Goal: Information Seeking & Learning: Learn about a topic

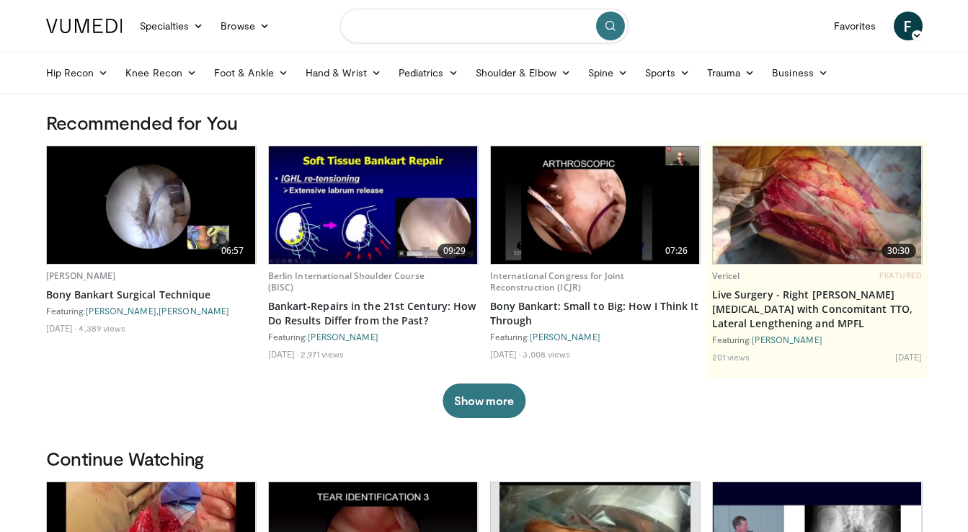
click at [412, 35] on input "Search topics, interventions" at bounding box center [484, 26] width 288 height 35
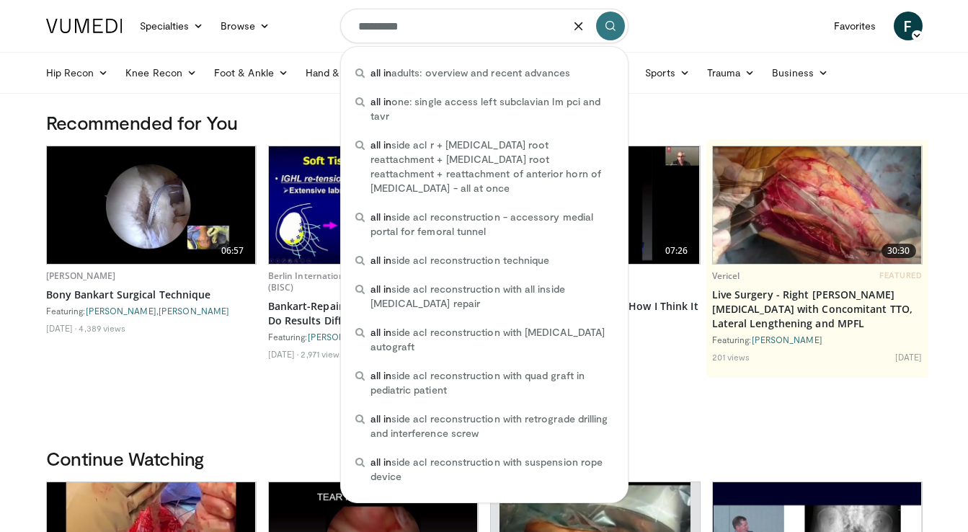
type input "**********"
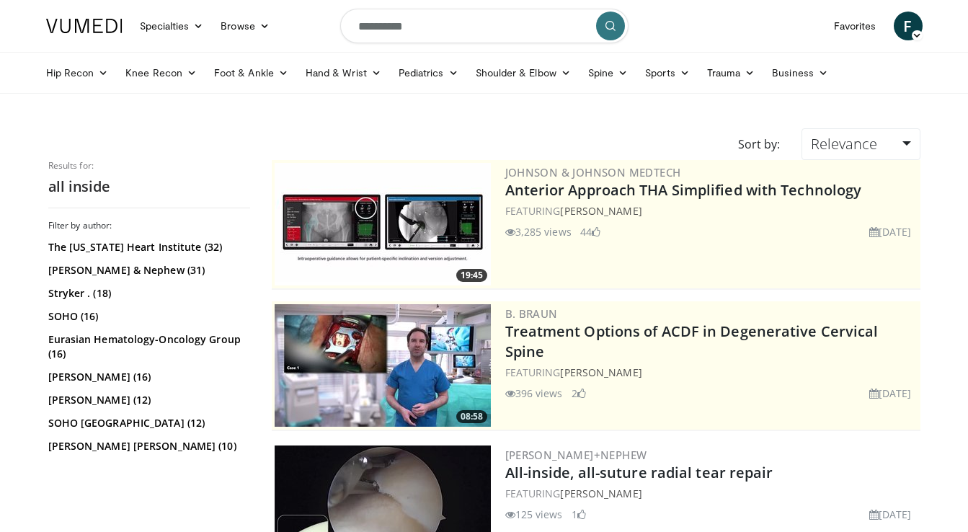
click at [430, 25] on input "**********" at bounding box center [484, 26] width 288 height 35
type input "**********"
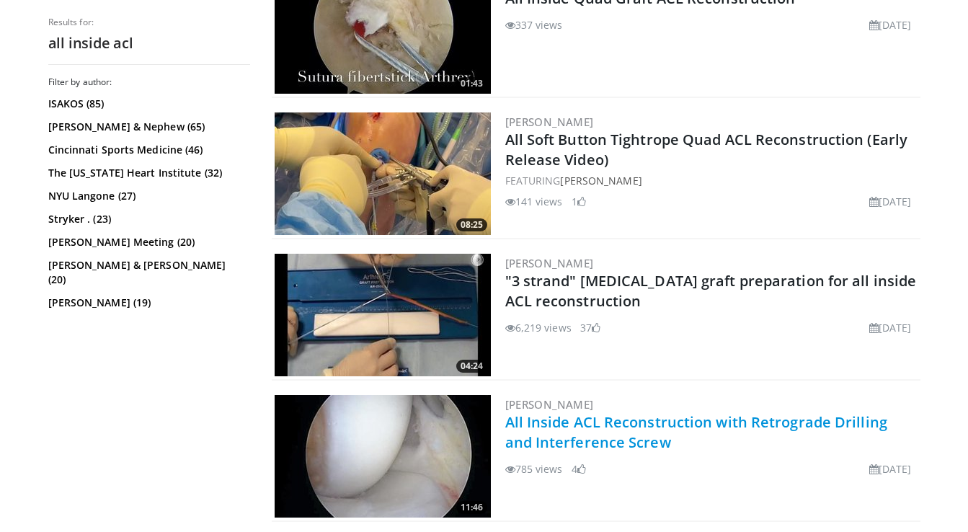
scroll to position [2453, 0]
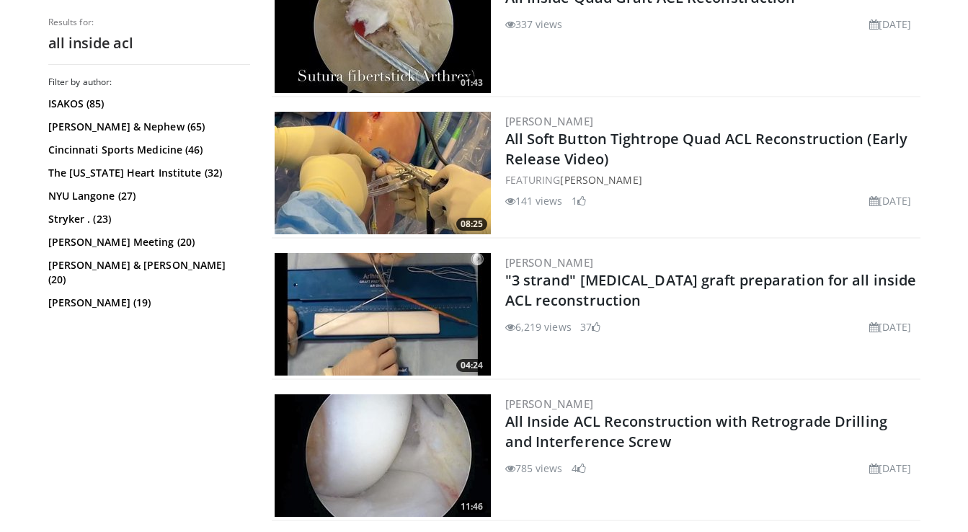
click at [429, 302] on img at bounding box center [383, 314] width 216 height 123
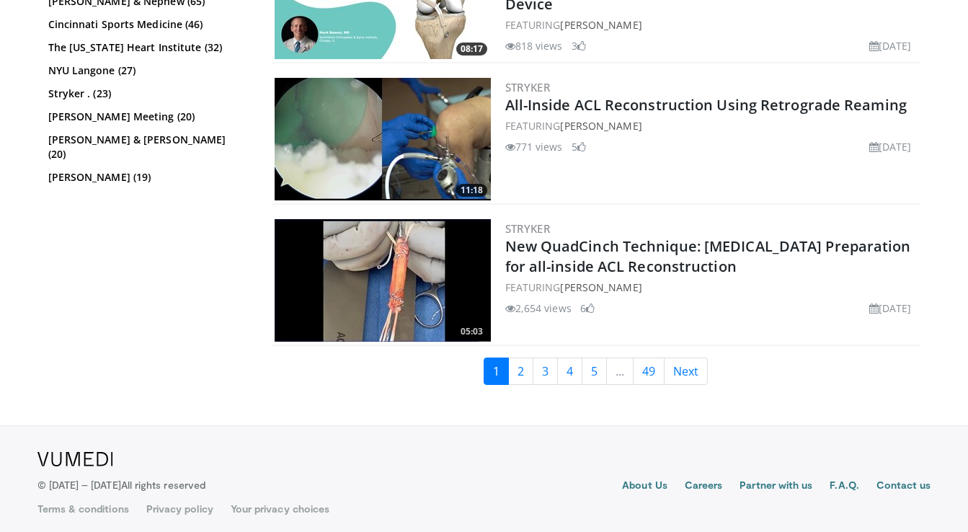
scroll to position [3477, 0]
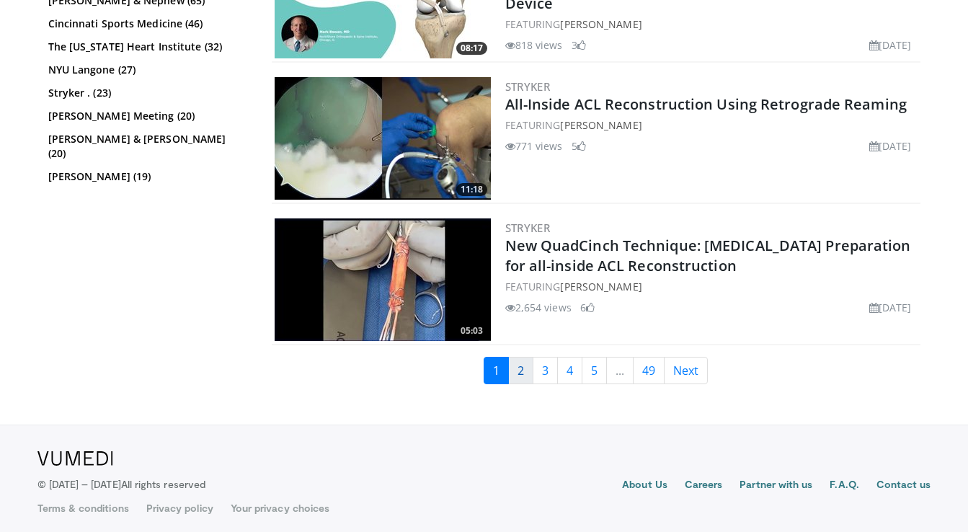
click at [527, 374] on link "2" at bounding box center [520, 370] width 25 height 27
click at [376, 291] on img at bounding box center [383, 279] width 216 height 123
click at [523, 368] on link "2" at bounding box center [520, 370] width 25 height 27
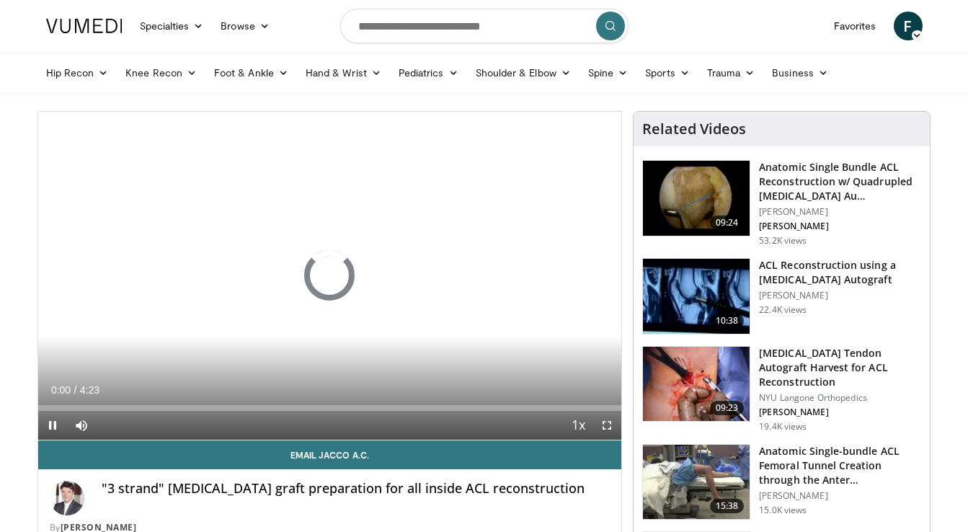
click at [605, 420] on span "Video Player" at bounding box center [607, 425] width 29 height 29
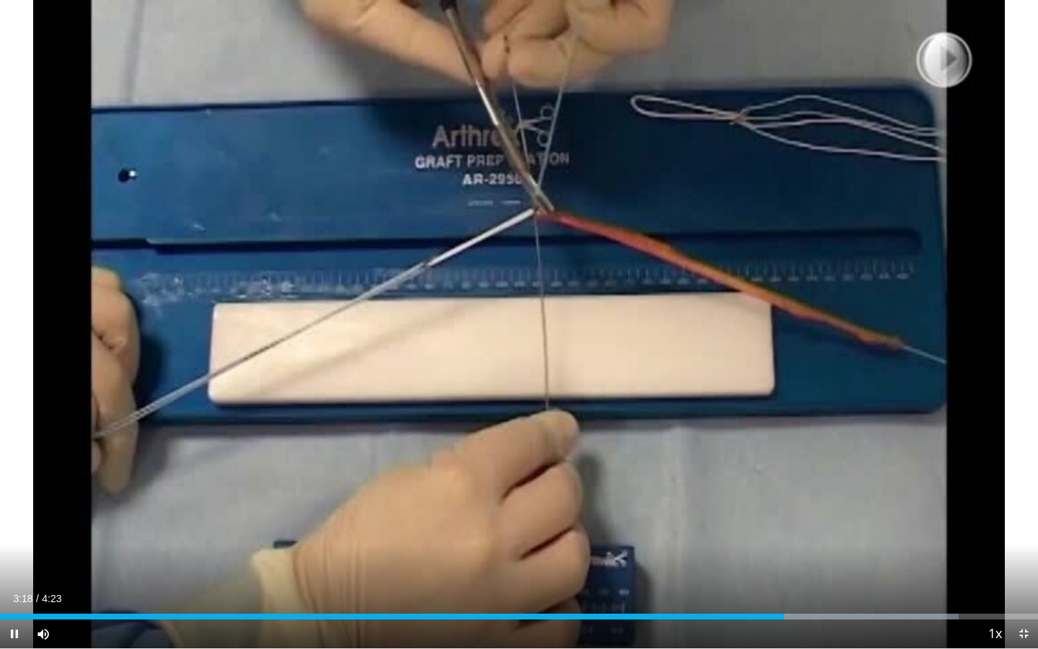
click at [967, 531] on span "Video Player" at bounding box center [1023, 633] width 29 height 29
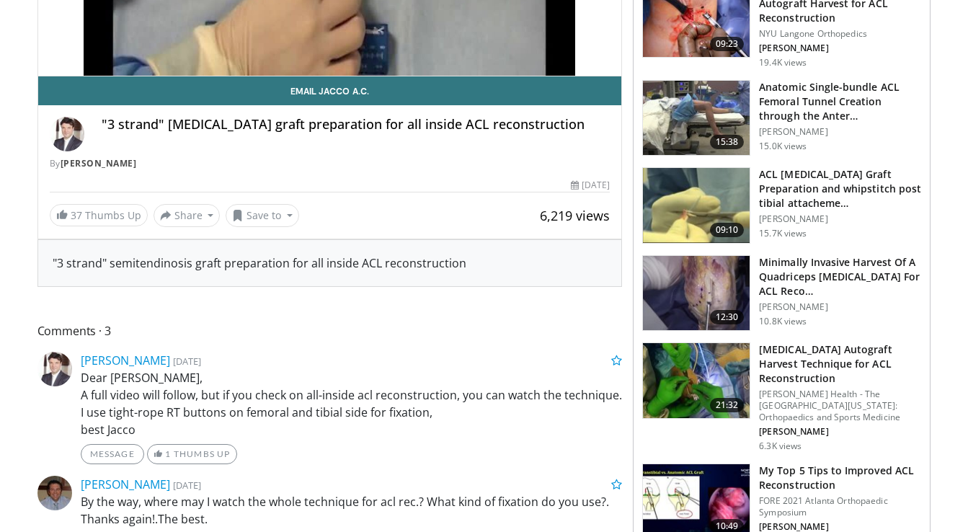
scroll to position [365, 0]
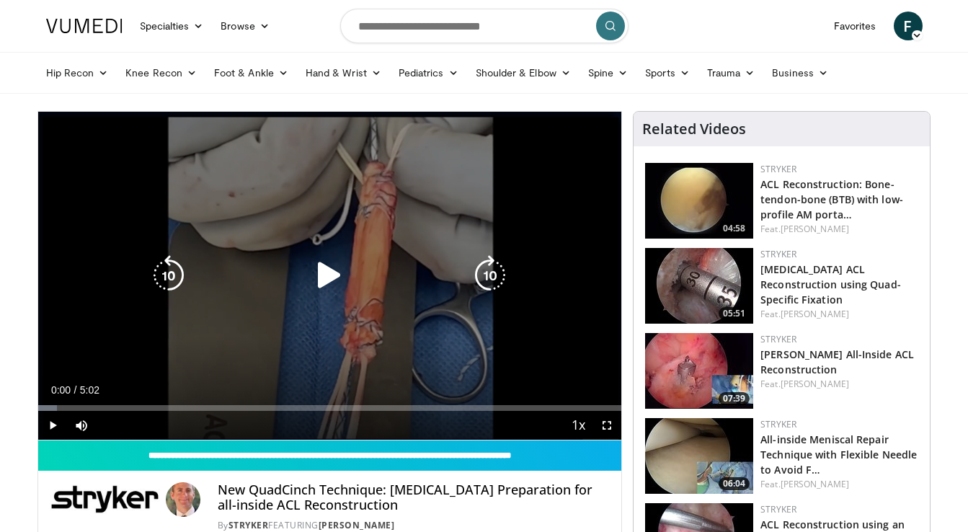
click at [311, 246] on div "10 seconds Tap to unmute" at bounding box center [330, 276] width 584 height 328
click at [314, 247] on div "10 seconds Tap to unmute" at bounding box center [330, 276] width 584 height 328
click at [316, 262] on icon "Video Player" at bounding box center [329, 275] width 40 height 40
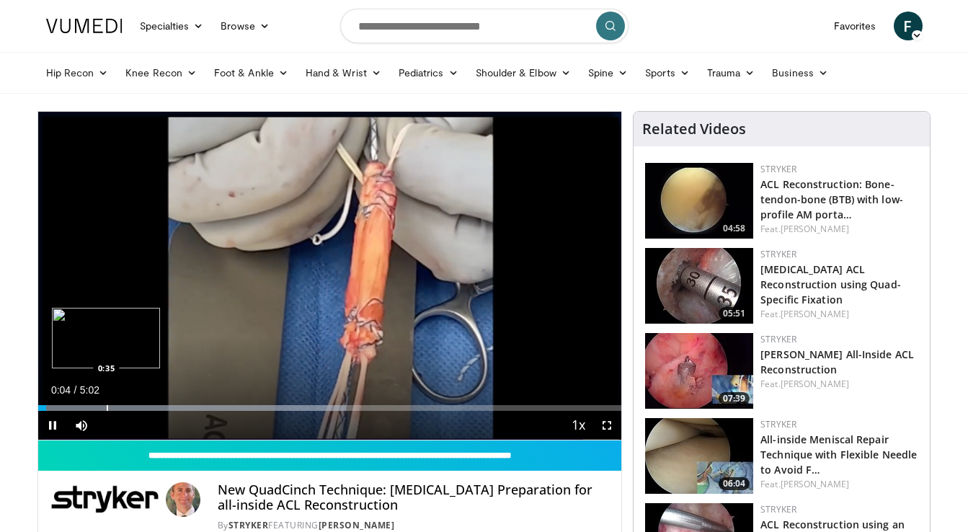
click at [107, 406] on div "Progress Bar" at bounding box center [107, 408] width 1 height 6
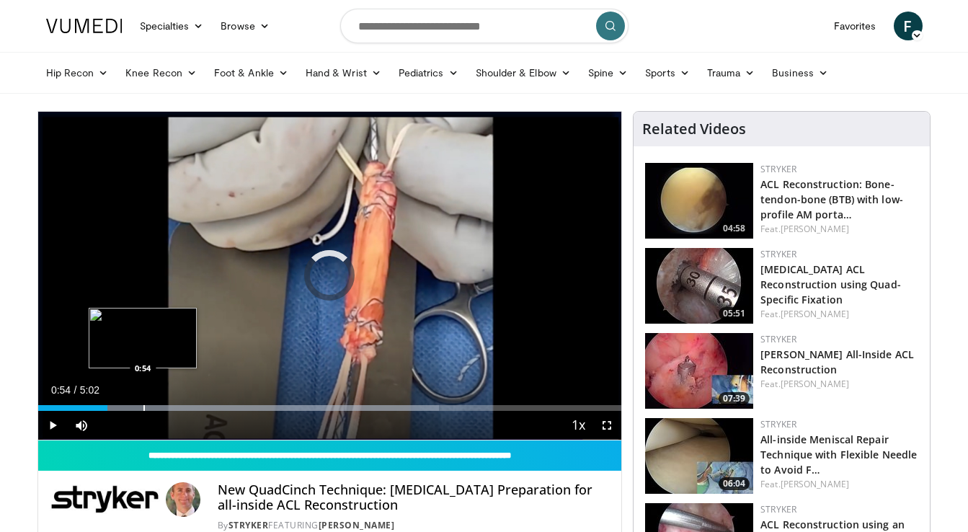
click at [143, 405] on div "Progress Bar" at bounding box center [143, 408] width 1 height 6
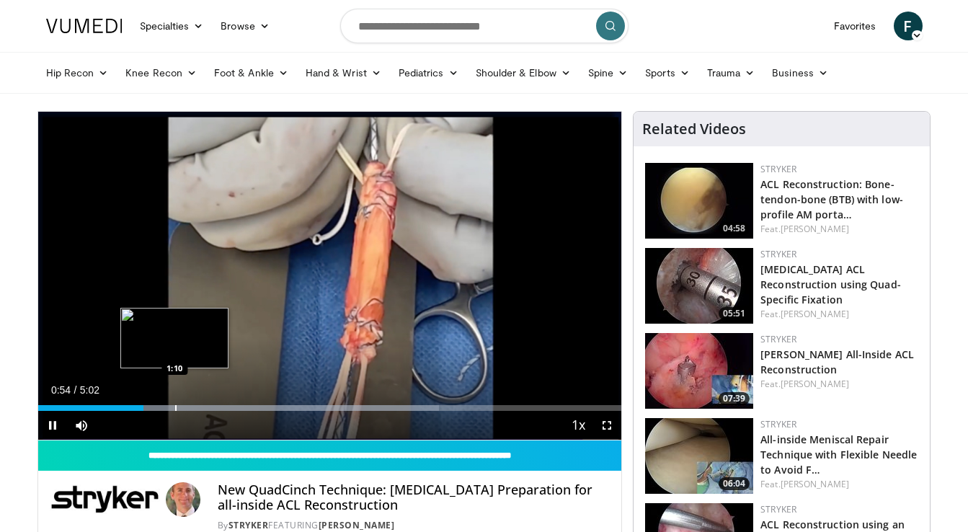
click at [180, 407] on video-js "**********" at bounding box center [330, 276] width 584 height 329
click at [196, 402] on div "Loaded : 68.71% 0:56 1:22" at bounding box center [330, 404] width 584 height 14
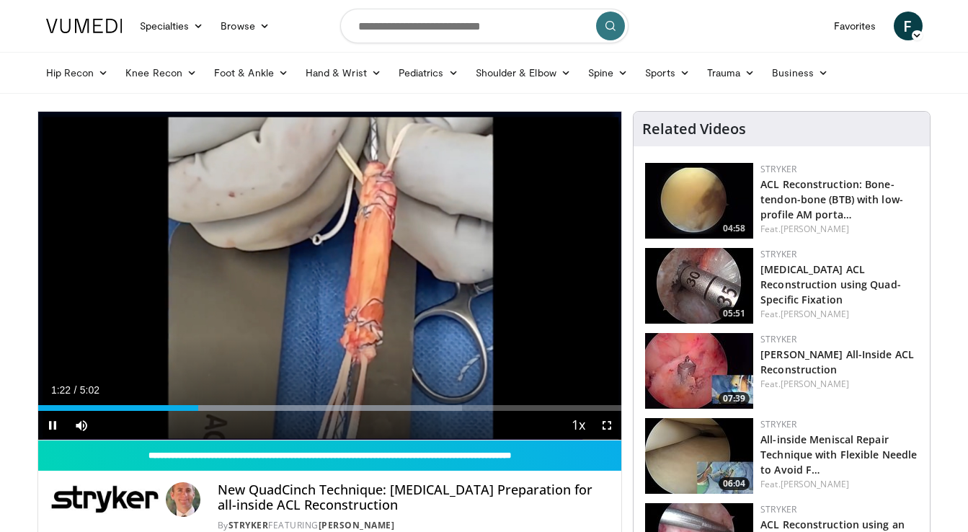
click at [314, 412] on div "Current Time 1:22 / Duration 5:02 Pause Skip Backward Skip Forward Mute Loaded …" at bounding box center [330, 425] width 584 height 29
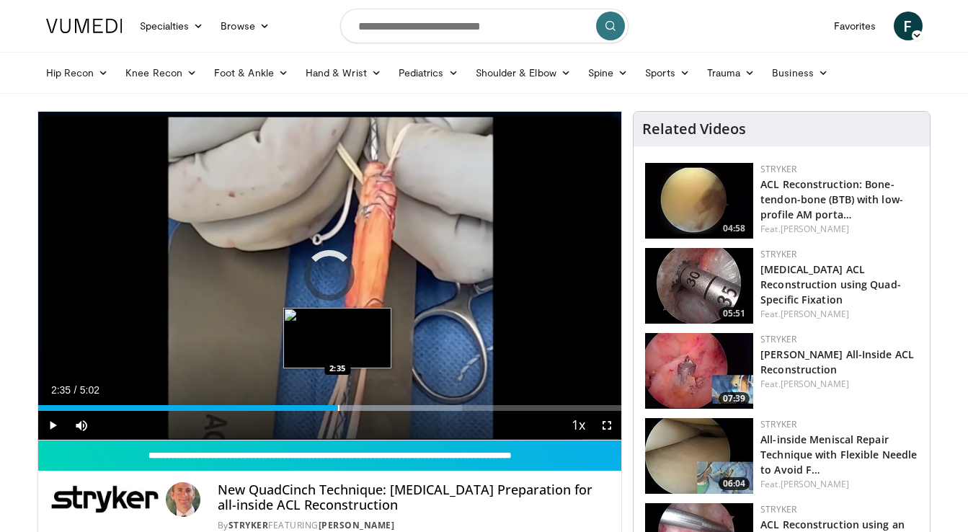
click at [337, 401] on div "Loaded : 72.67% 2:35 2:35" at bounding box center [330, 404] width 584 height 14
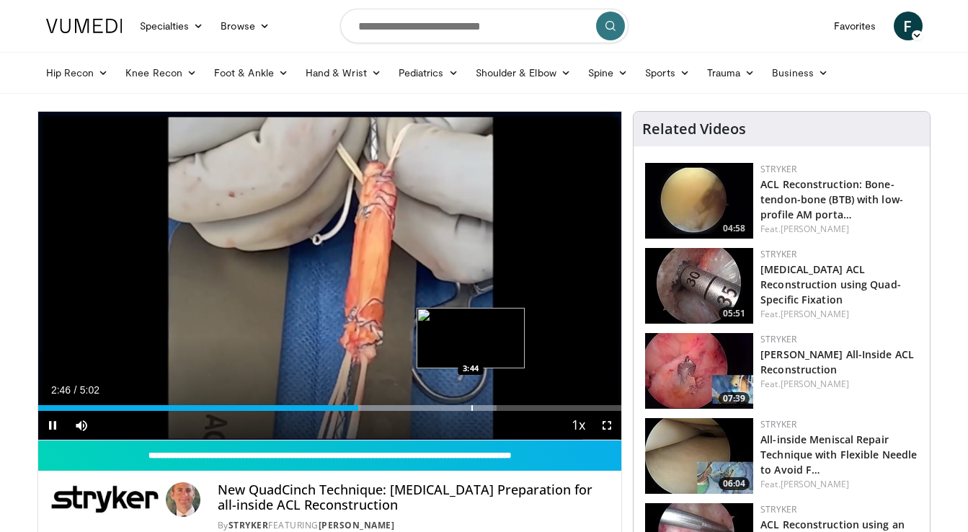
click at [471, 403] on div "Loaded : 78.60% 2:46 3:44" at bounding box center [330, 404] width 584 height 14
click at [451, 407] on div "Progress Bar" at bounding box center [451, 408] width 1 height 6
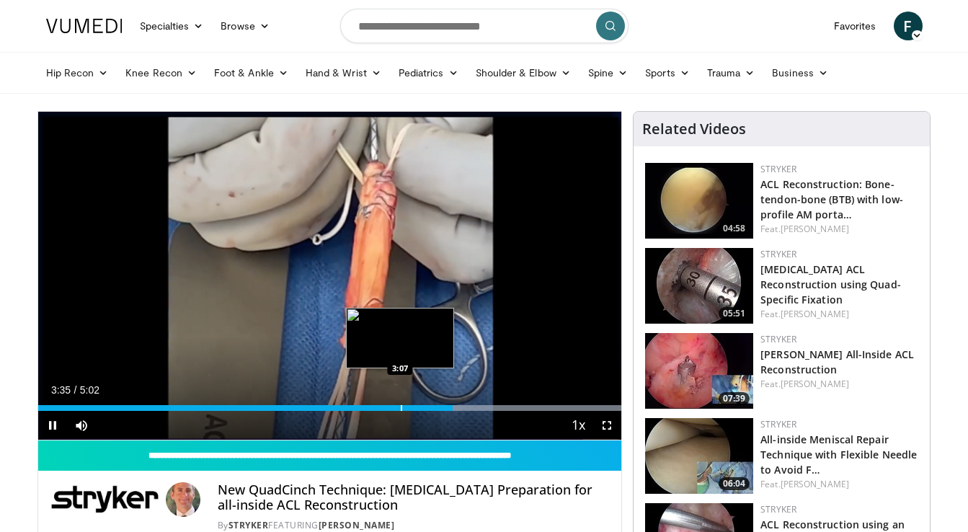
click at [400, 397] on div "Loaded : 99.98% 3:35 3:07" at bounding box center [330, 404] width 584 height 14
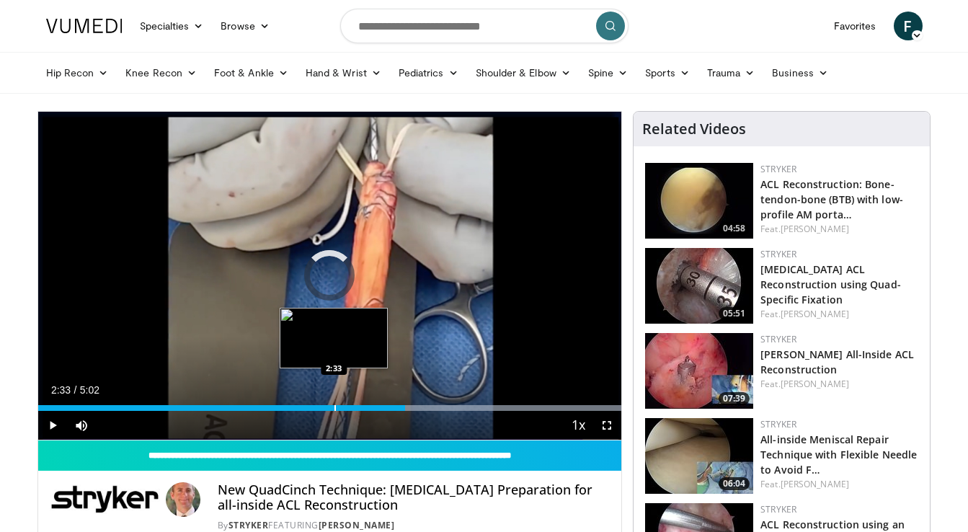
click at [334, 401] on div "Loaded : 99.98% 3:10 2:33" at bounding box center [330, 404] width 584 height 14
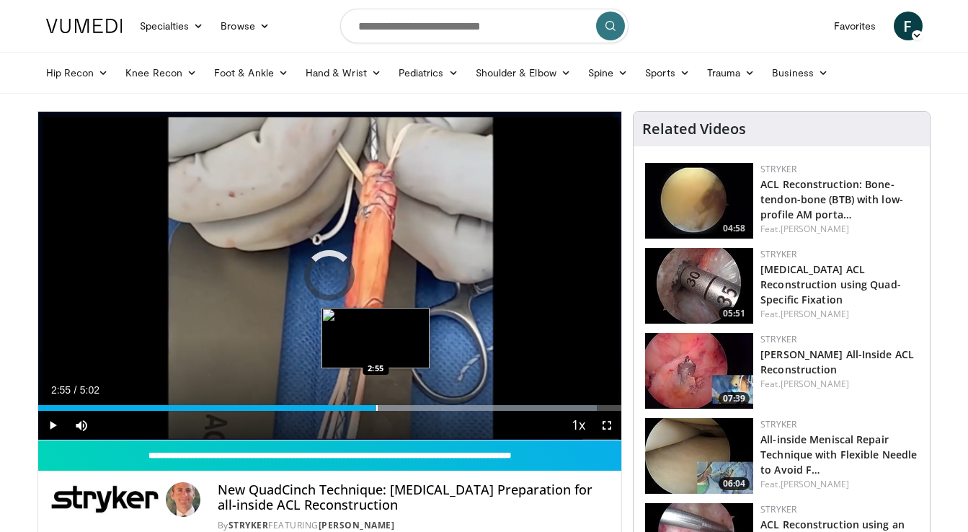
click at [376, 399] on div "Loaded : 95.79% 2:55 2:55" at bounding box center [330, 404] width 584 height 14
click at [399, 409] on div "Progress Bar" at bounding box center [399, 408] width 1 height 6
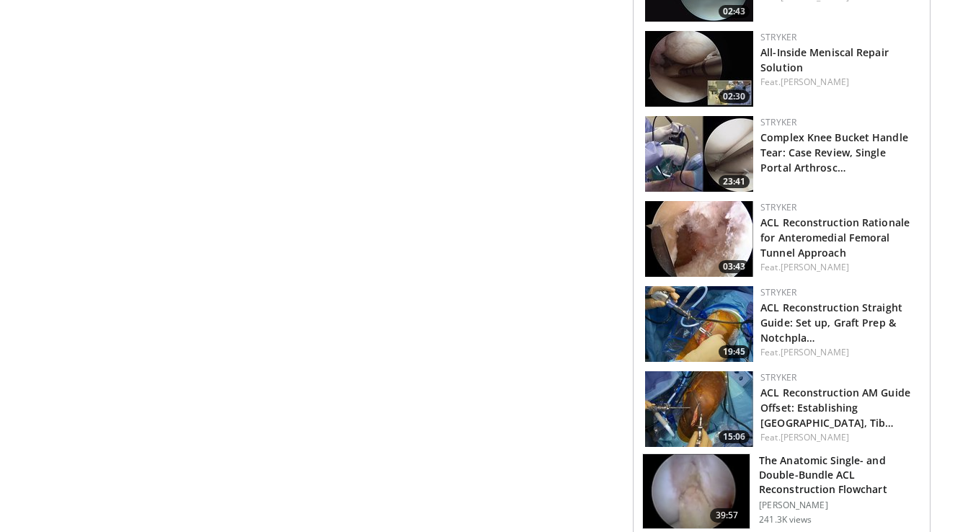
scroll to position [477, 0]
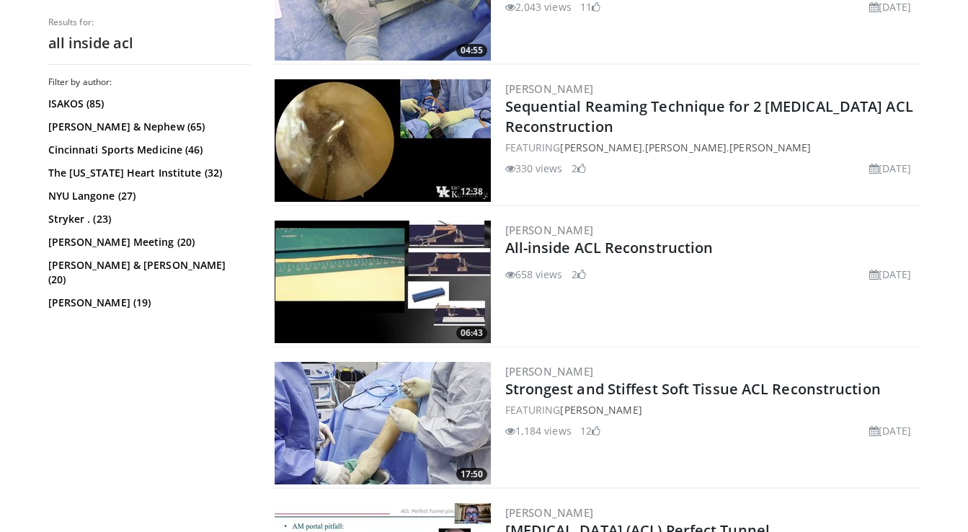
scroll to position [1499, 0]
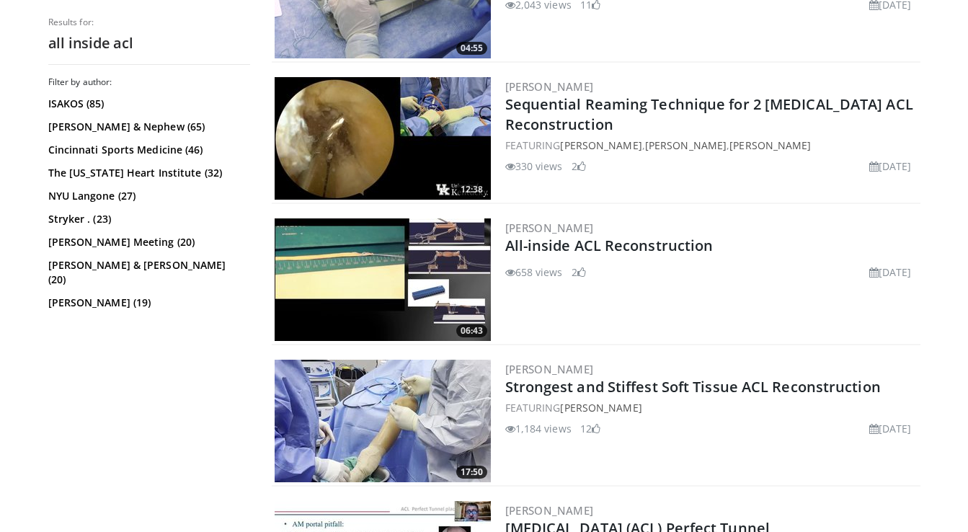
click at [368, 262] on img at bounding box center [383, 279] width 216 height 123
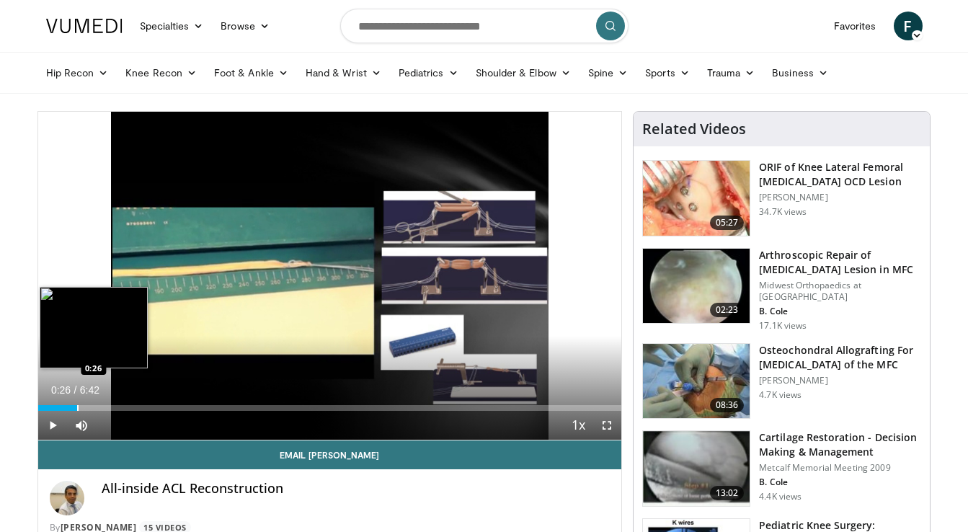
click at [76, 399] on div "Loaded : 2.44% 0:26 0:26" at bounding box center [330, 404] width 584 height 14
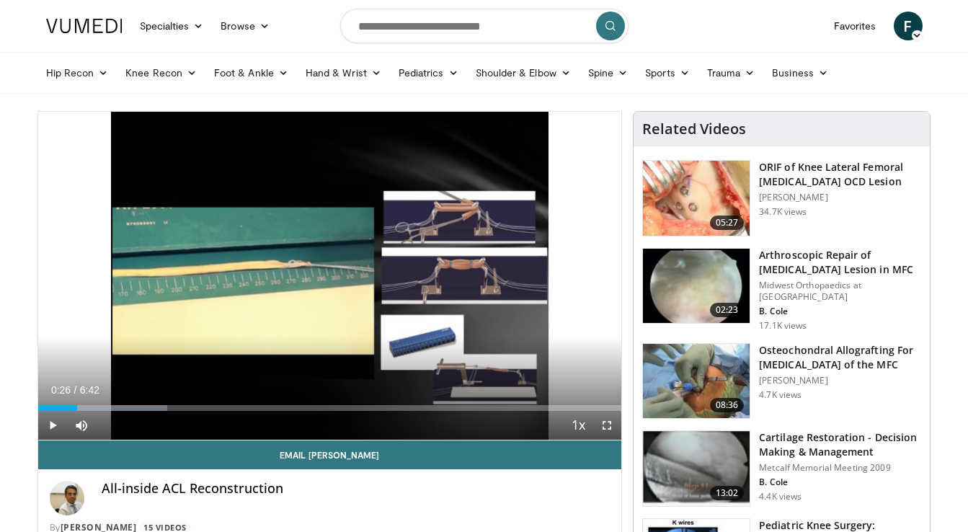
click at [50, 419] on span "Video Player" at bounding box center [52, 425] width 29 height 29
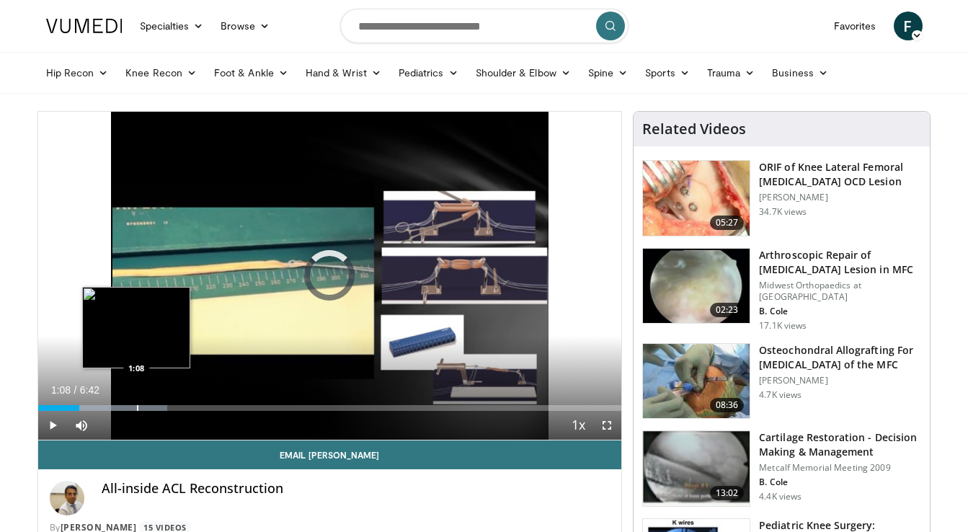
click at [136, 401] on div "Loaded : 22.13% 1:08 1:08" at bounding box center [330, 404] width 584 height 14
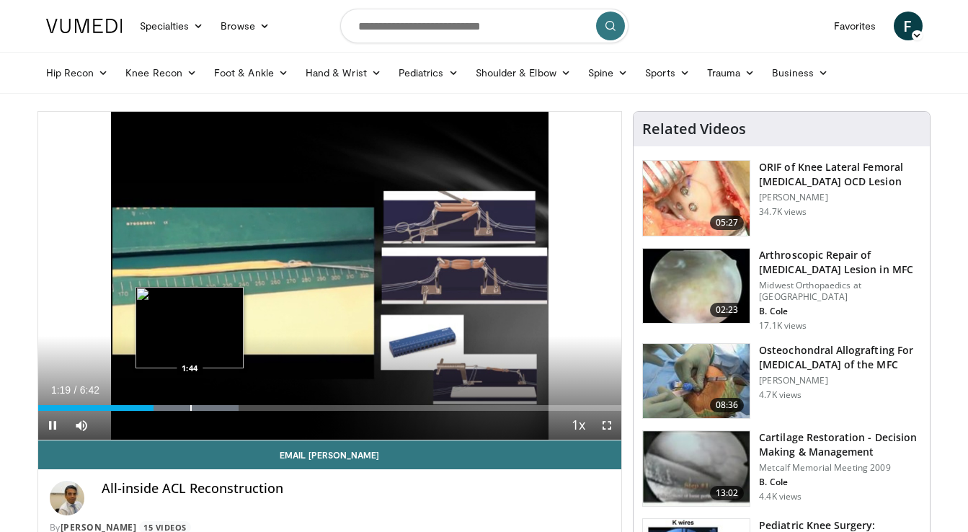
click at [190, 406] on div "Progress Bar" at bounding box center [190, 408] width 1 height 6
click at [179, 405] on div "Progress Bar" at bounding box center [179, 408] width 1 height 6
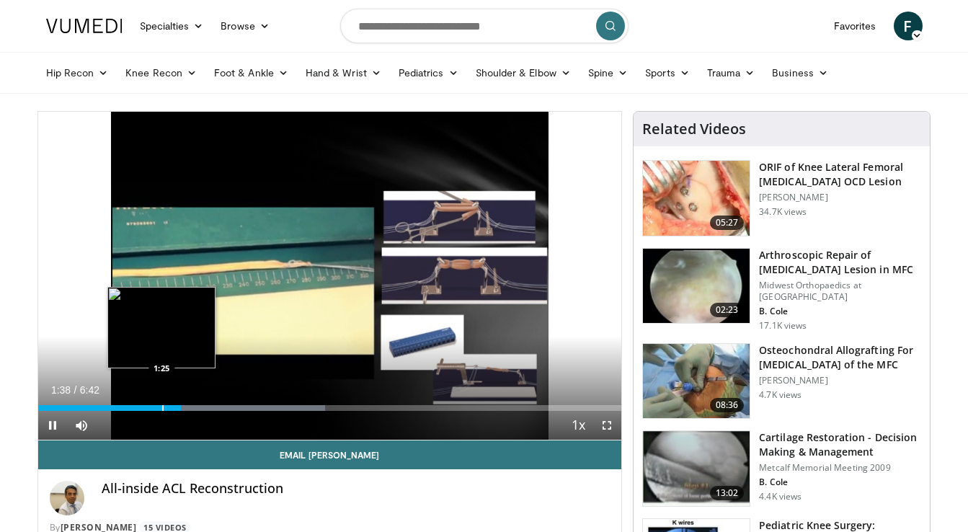
click at [162, 405] on div "Progress Bar" at bounding box center [162, 408] width 1 height 6
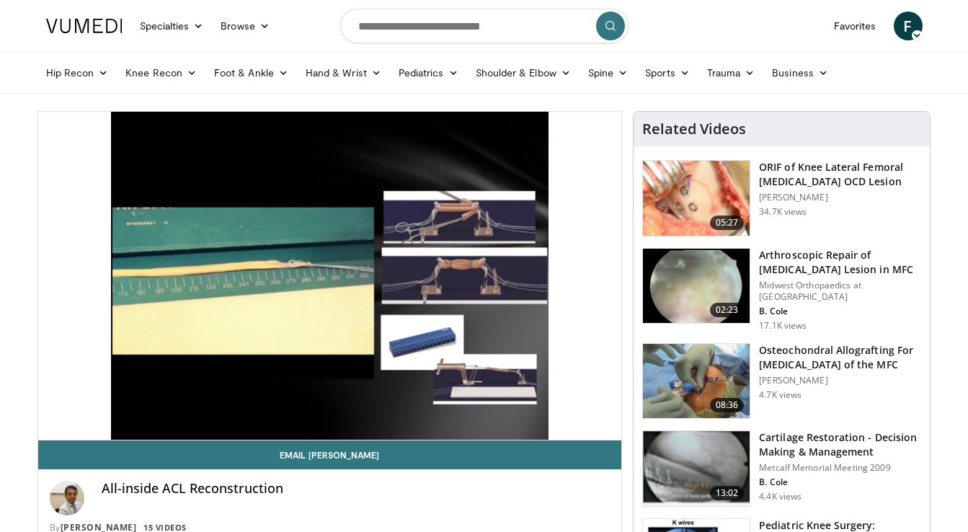
scroll to position [2, 0]
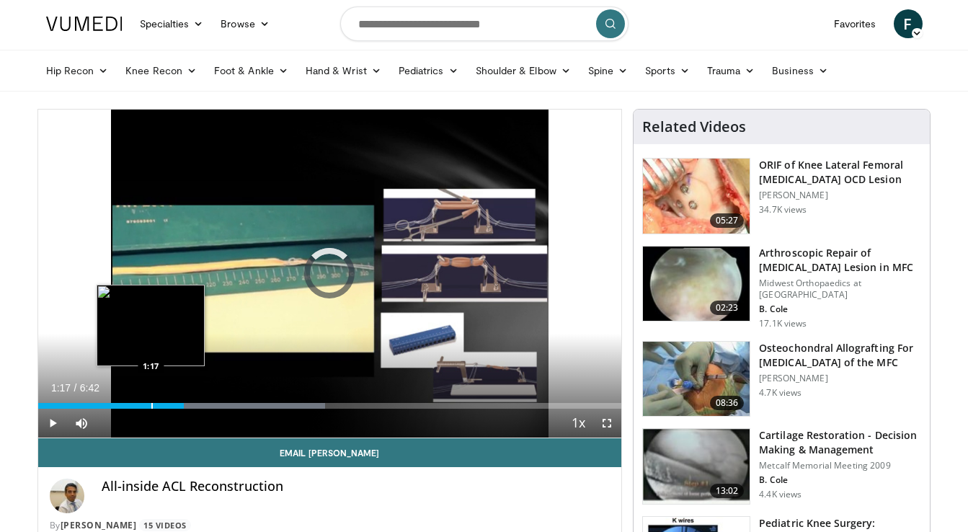
click at [151, 404] on div "Progress Bar" at bounding box center [151, 406] width 1 height 6
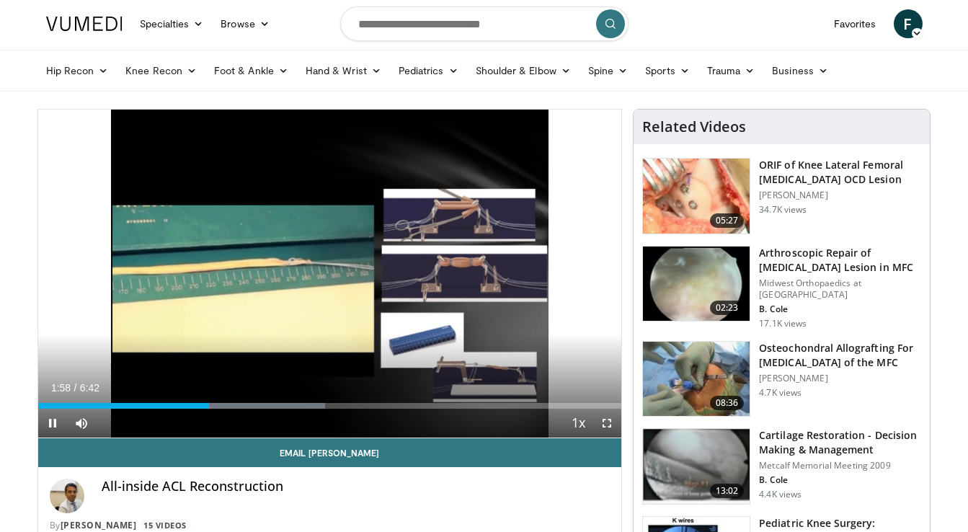
click at [261, 409] on div "Current Time 1:58 / Duration 6:42 Pause Skip Backward Skip Forward Mute 96% Loa…" at bounding box center [330, 423] width 584 height 29
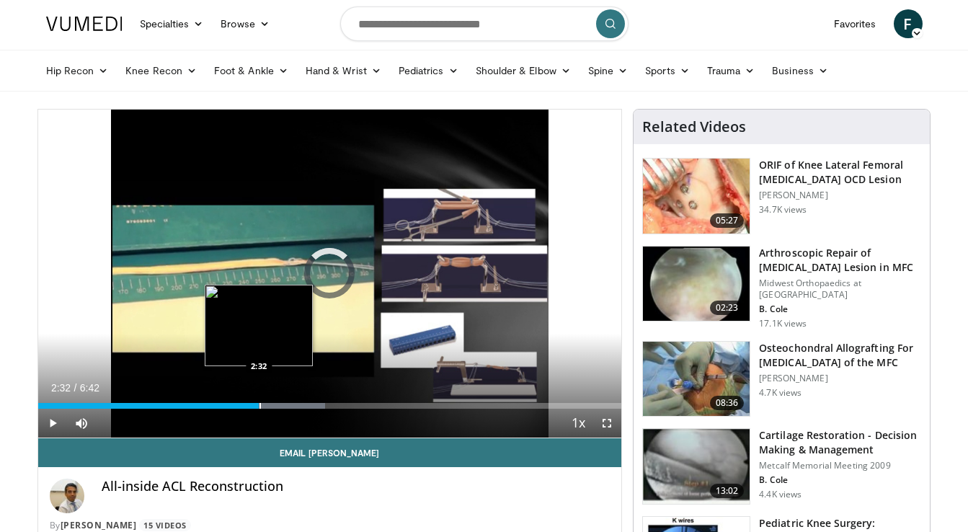
click at [260, 407] on div "Progress Bar" at bounding box center [260, 406] width 1 height 6
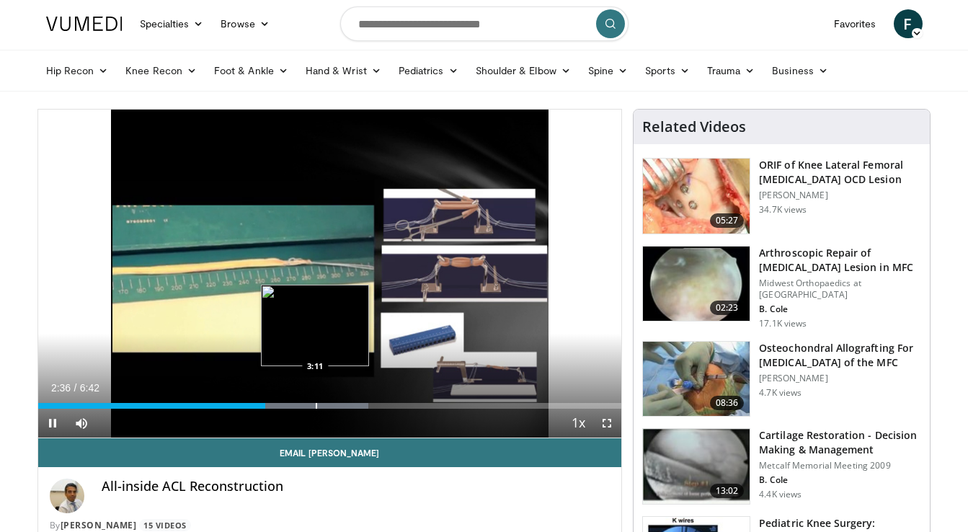
click at [316, 406] on div "Progress Bar" at bounding box center [316, 406] width 1 height 6
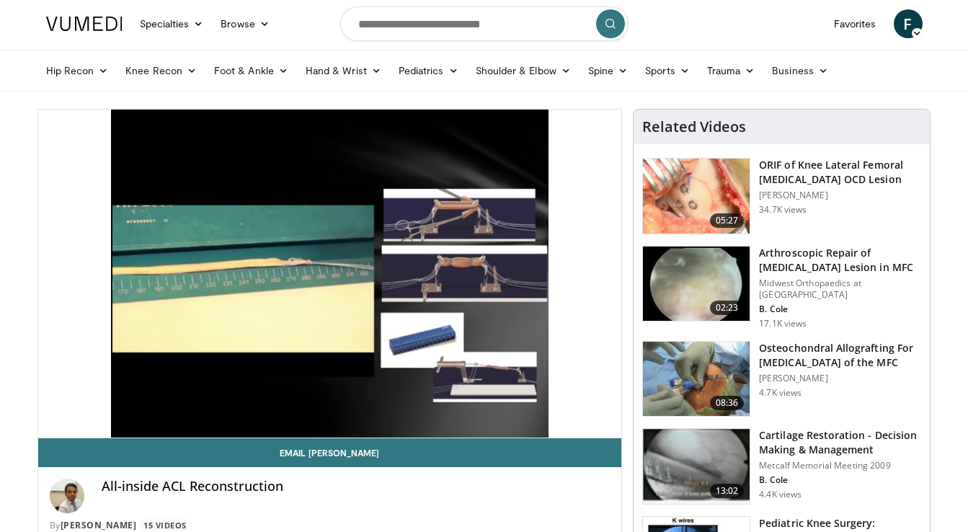
scroll to position [6, 0]
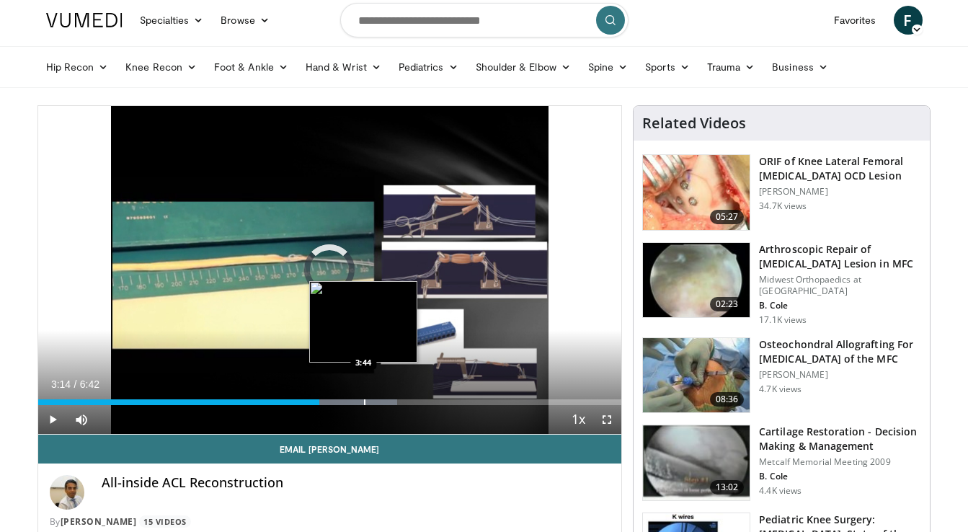
click at [364, 404] on div "Progress Bar" at bounding box center [364, 402] width 1 height 6
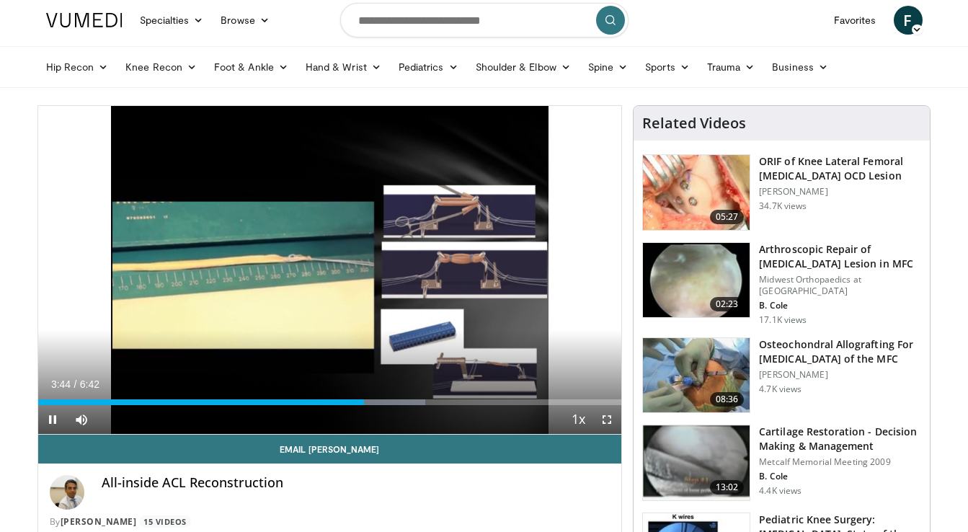
click at [434, 409] on div "Current Time 3:44 / Duration 6:42 Pause Skip Backward Skip Forward Mute 96% Loa…" at bounding box center [330, 419] width 584 height 29
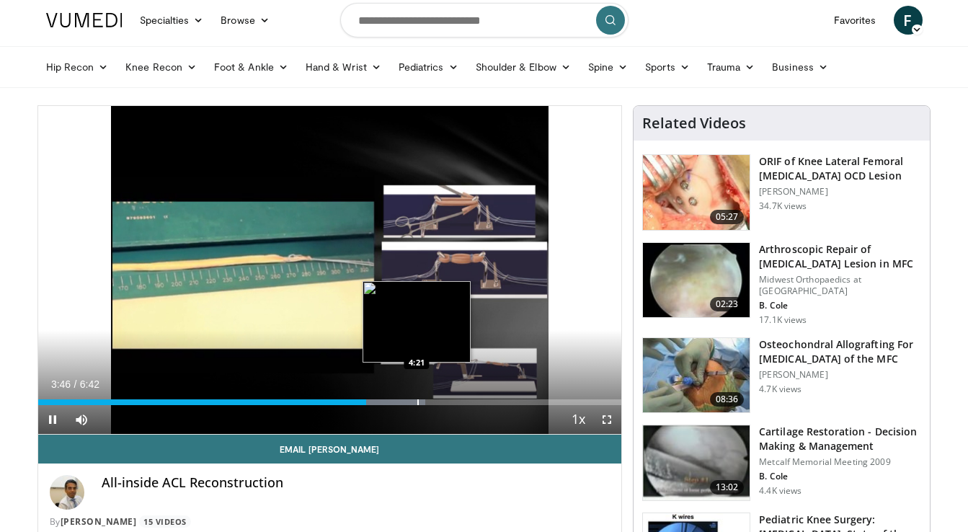
click at [417, 400] on div "Progress Bar" at bounding box center [417, 402] width 1 height 6
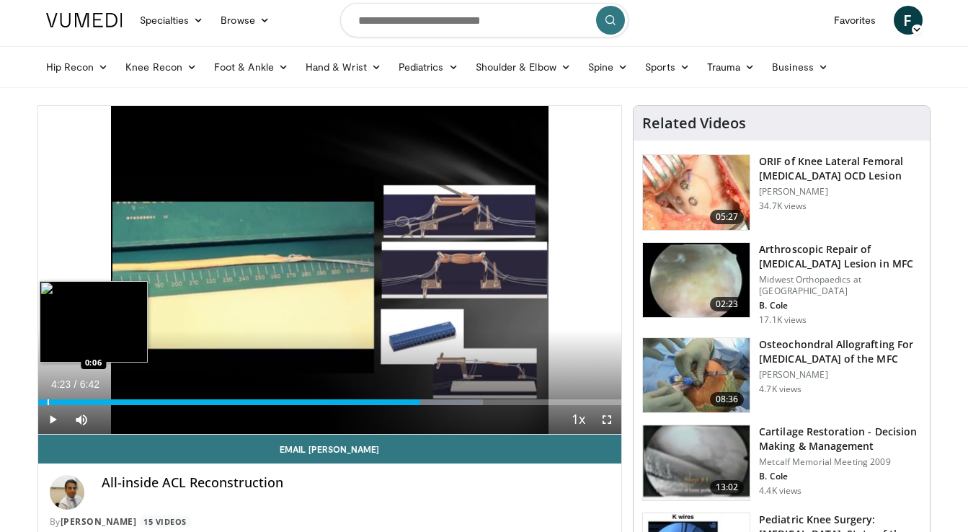
click at [47, 398] on div "Loaded : 76.26% 4:23 0:06" at bounding box center [330, 398] width 584 height 14
